Goal: Task Accomplishment & Management: Manage account settings

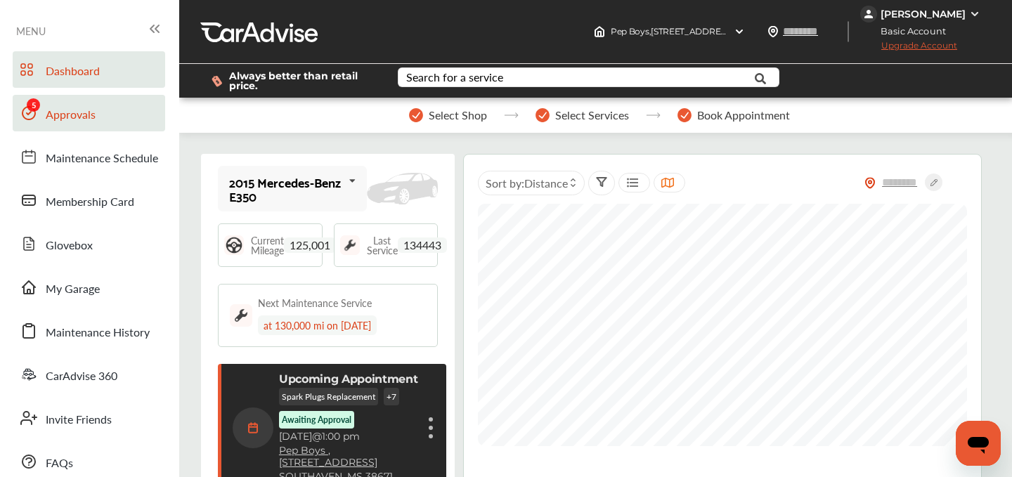
click at [65, 108] on span "Approvals" at bounding box center [71, 115] width 50 height 18
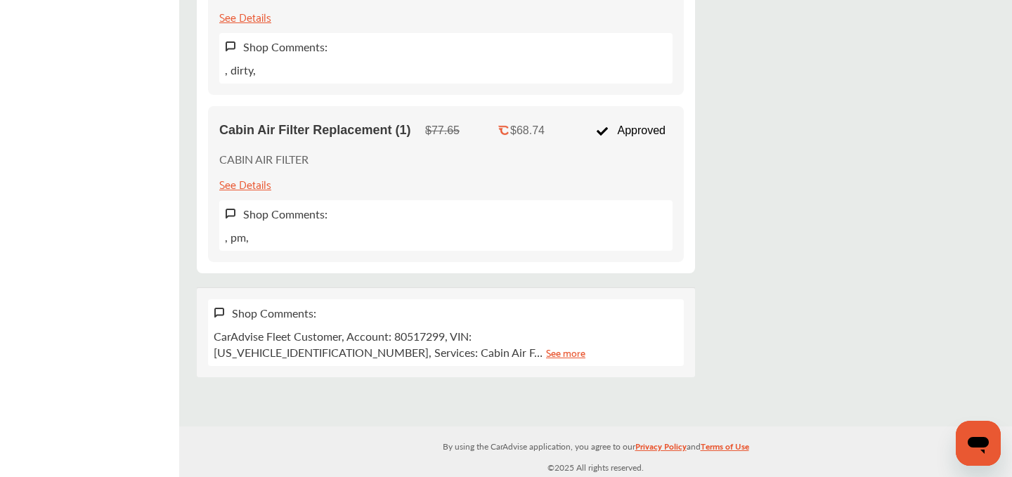
scroll to position [1194, 0]
